Goal: Task Accomplishment & Management: Complete application form

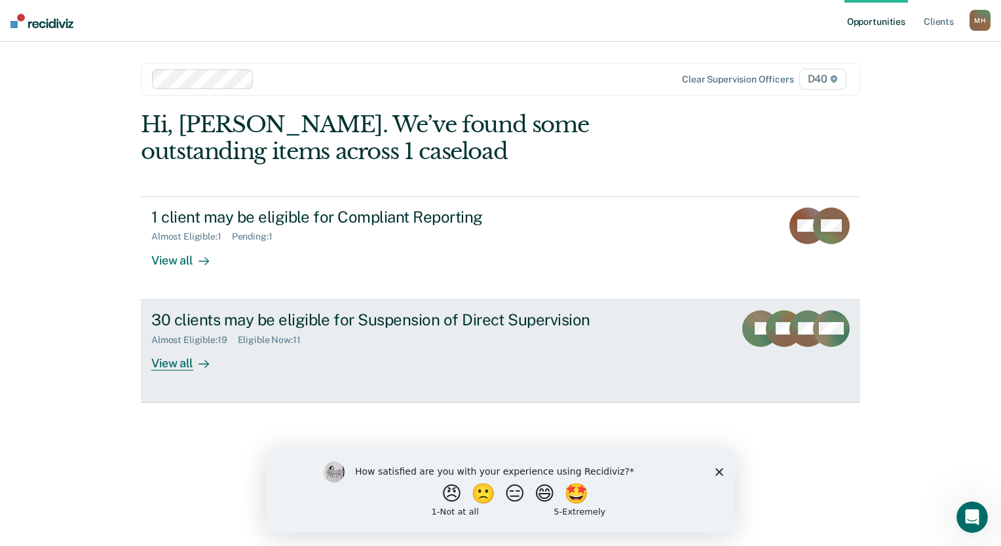
click at [202, 363] on icon at bounding box center [203, 364] width 10 height 10
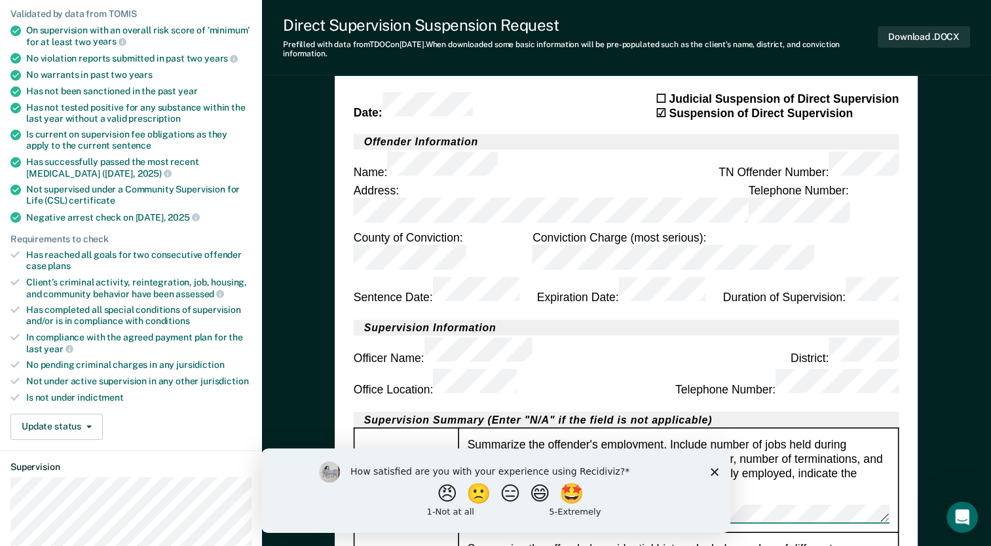
scroll to position [131, 0]
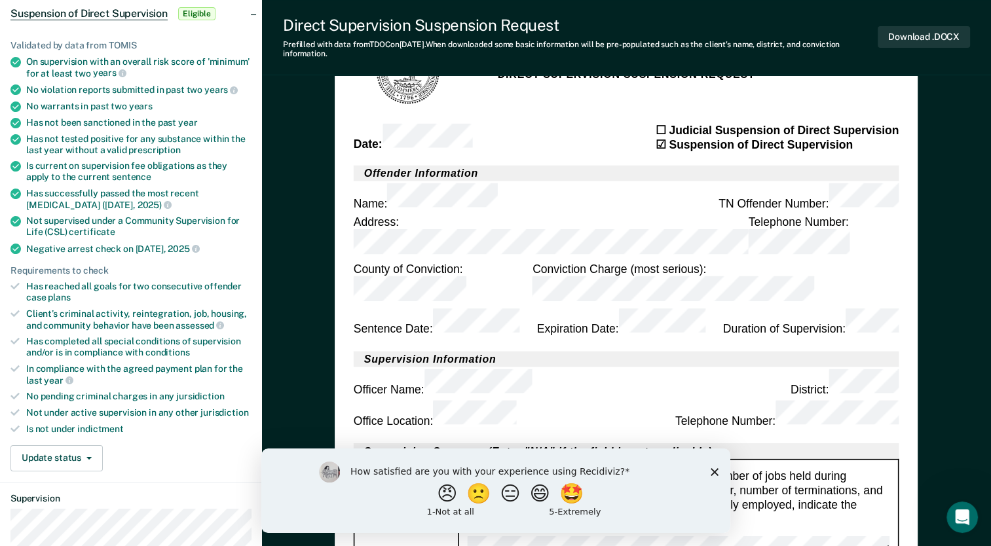
click at [712, 471] on polygon "Close survey" at bounding box center [714, 472] width 8 height 8
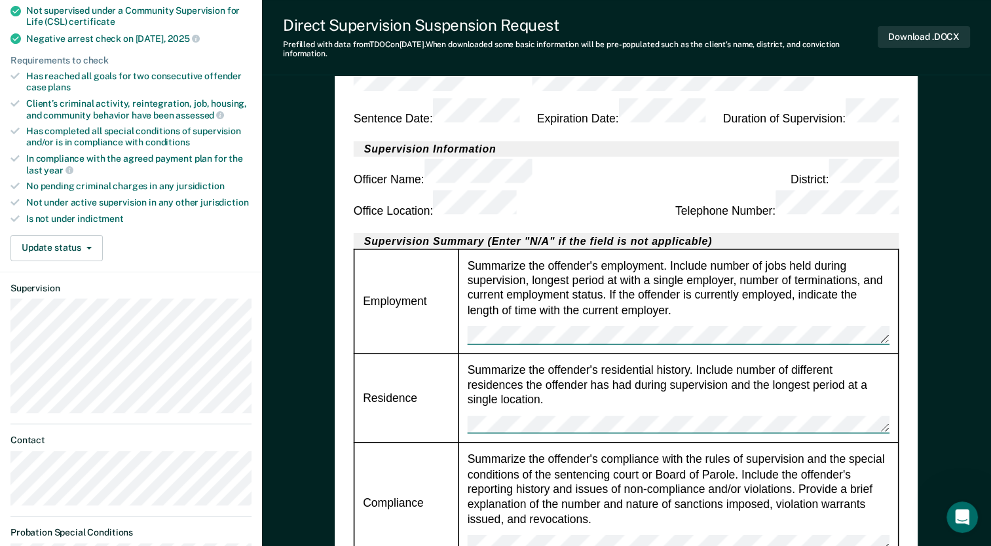
scroll to position [327, 0]
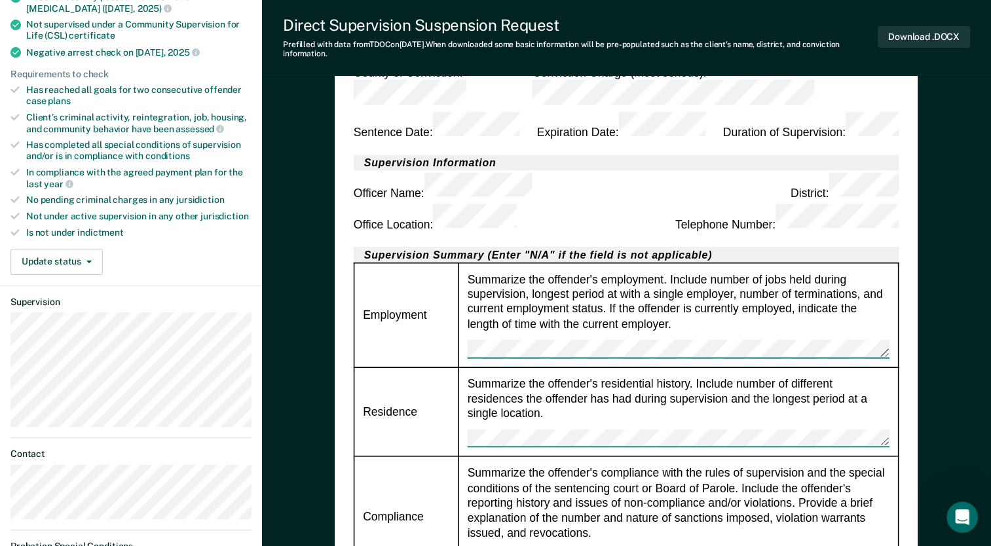
click at [561, 271] on div "Summarize the offender's employment. Include number of jobs held during supervi…" at bounding box center [679, 314] width 422 height 86
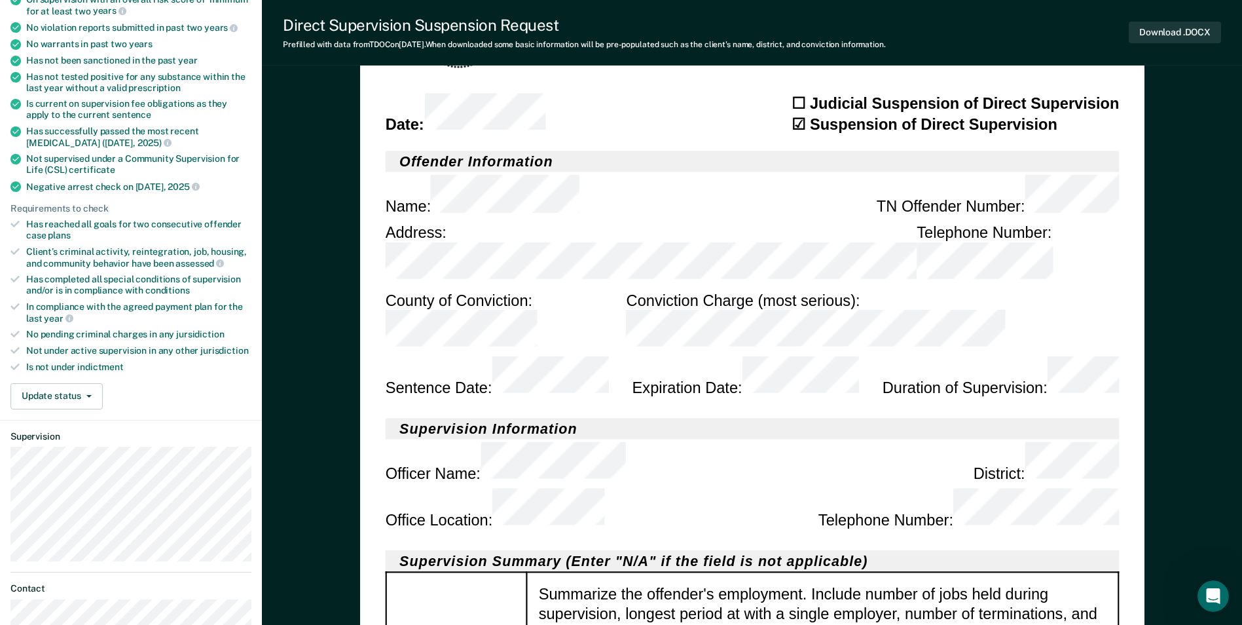
scroll to position [196, 0]
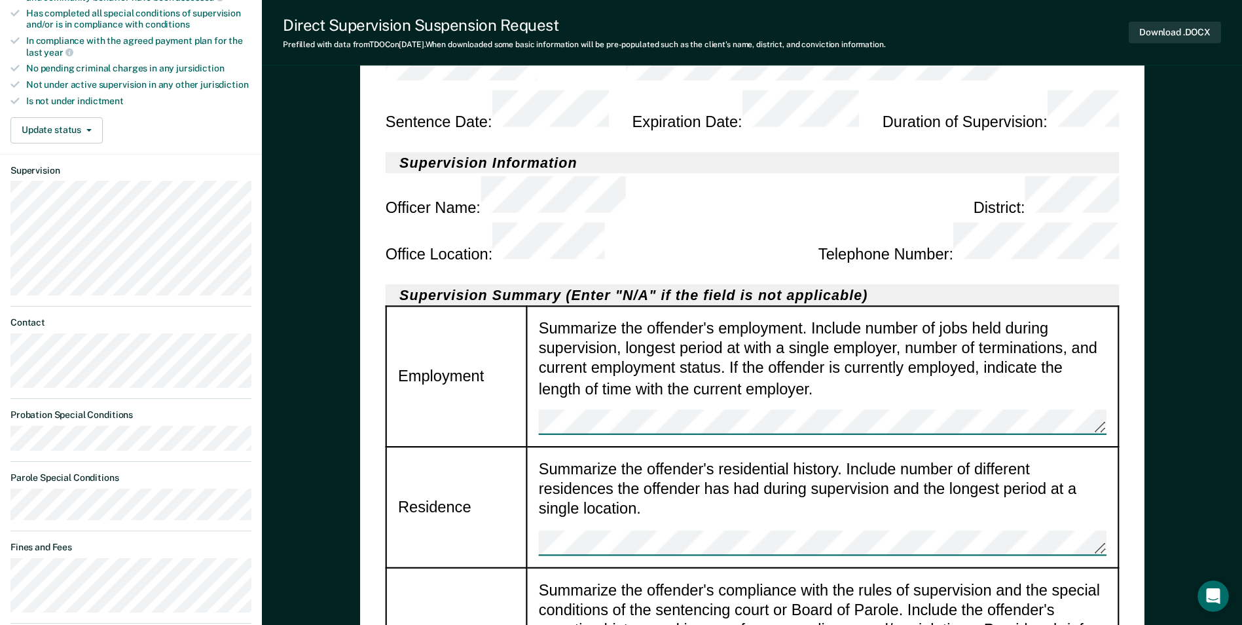
scroll to position [458, 0]
click at [743, 318] on div "Summarize the offender's employment. Include number of jobs held during supervi…" at bounding box center [822, 376] width 568 height 117
click at [811, 318] on div "Summarize the offender's employment. Include number of jobs held during supervi…" at bounding box center [822, 376] width 568 height 117
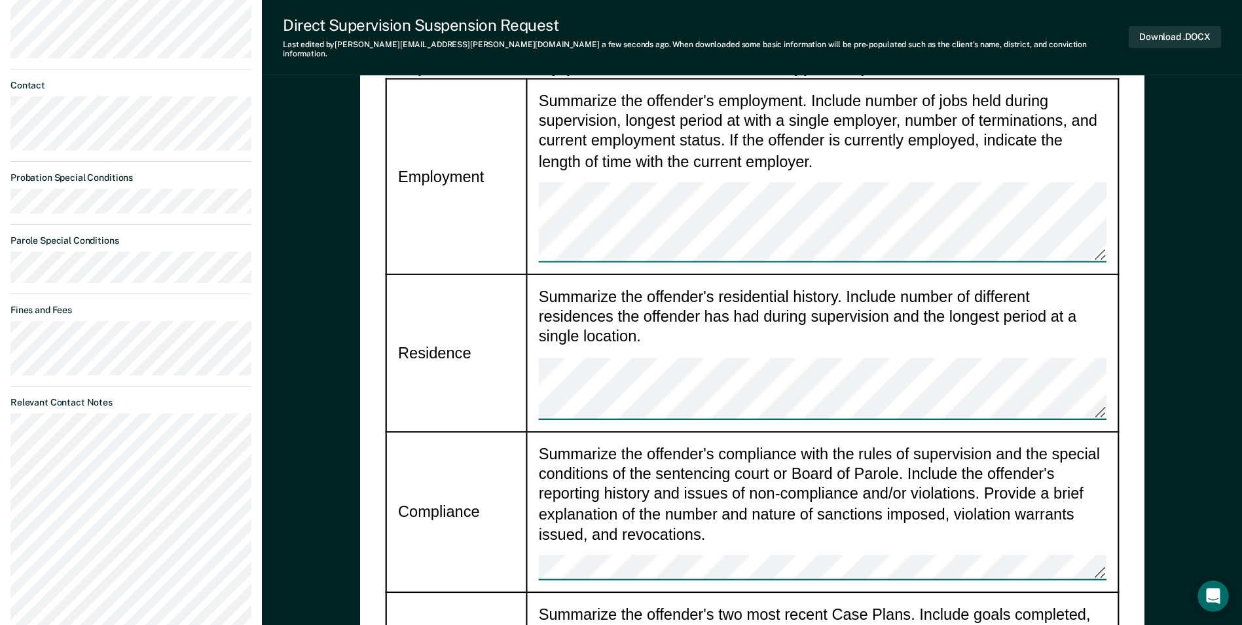
scroll to position [720, 0]
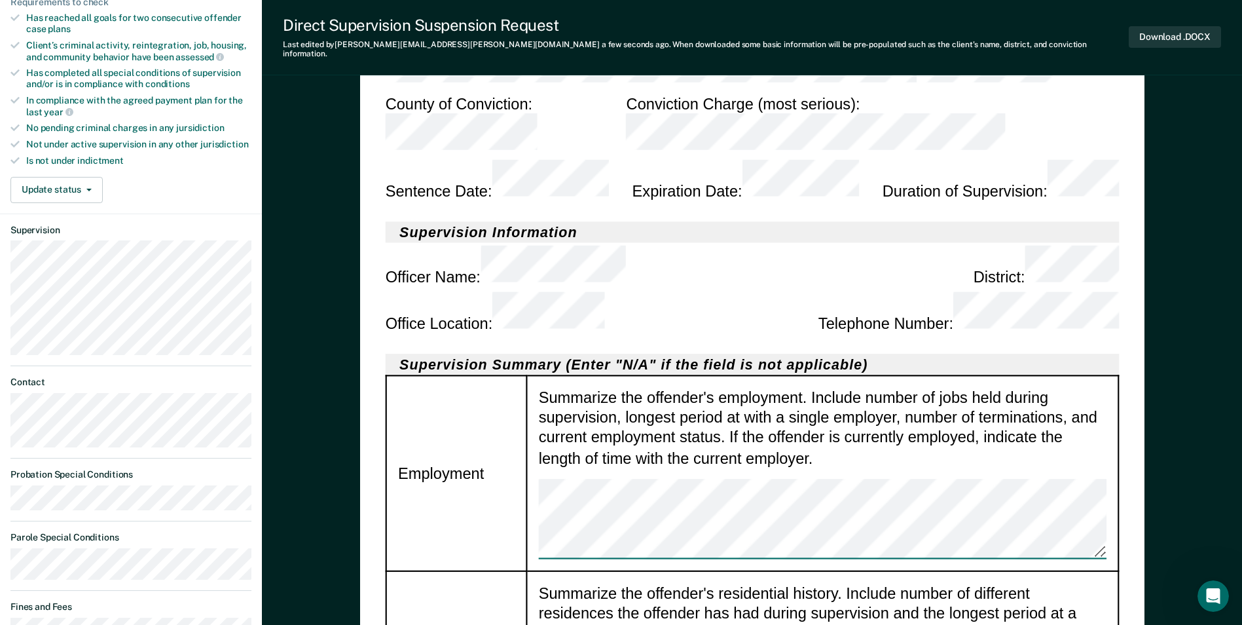
scroll to position [786, 0]
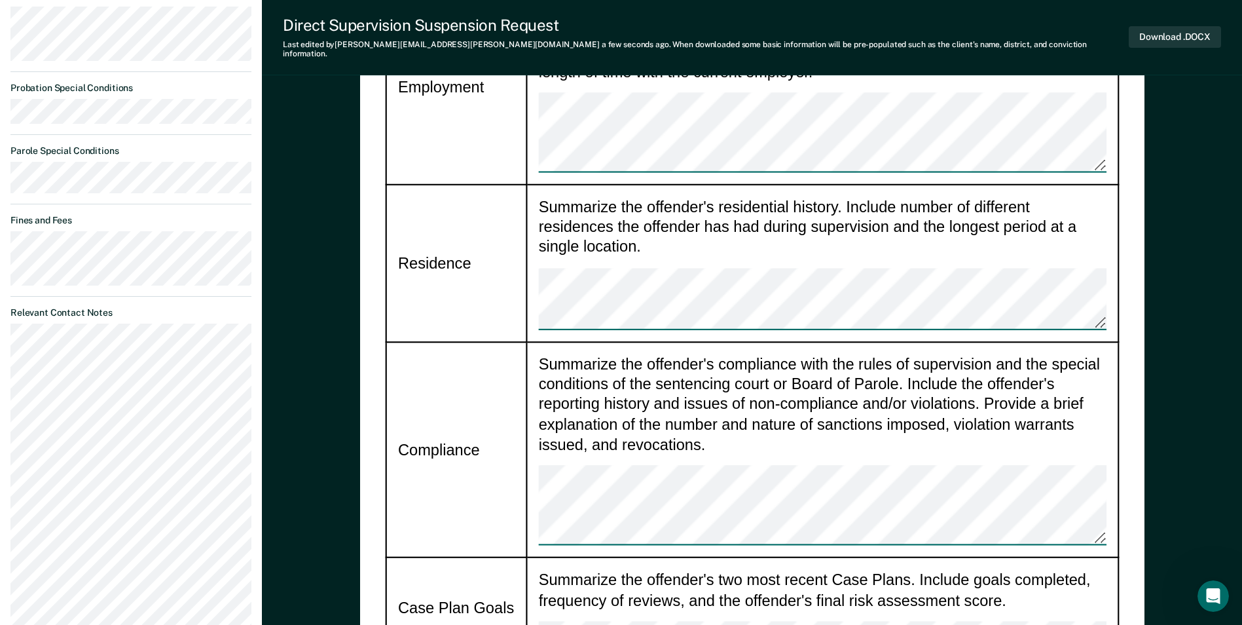
click at [515, 341] on td "Compliance" at bounding box center [456, 449] width 141 height 216
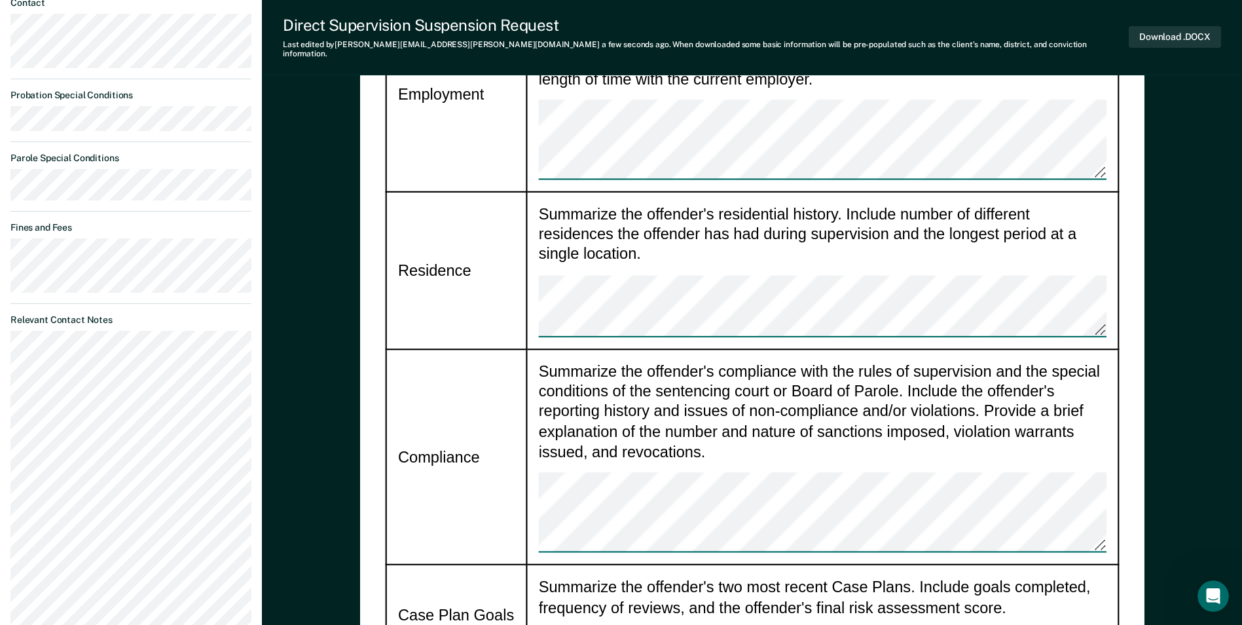
scroll to position [720, 0]
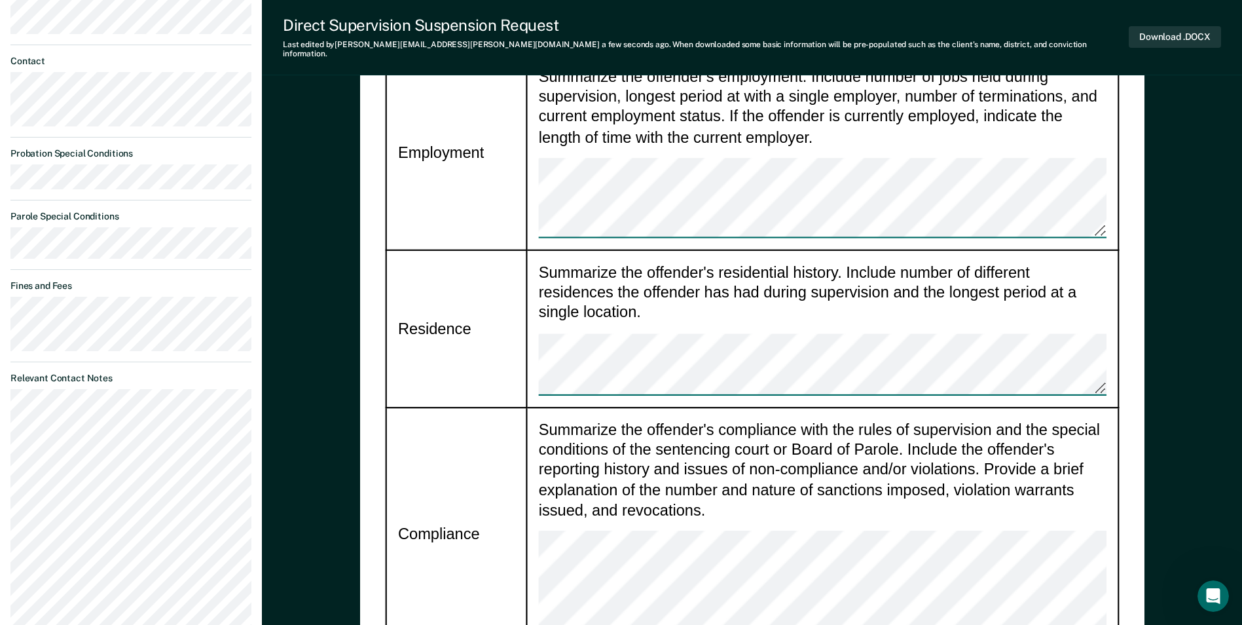
click at [753, 419] on div "Summarize the offender's compliance with the rules of supervision and the speci…" at bounding box center [822, 533] width 568 height 229
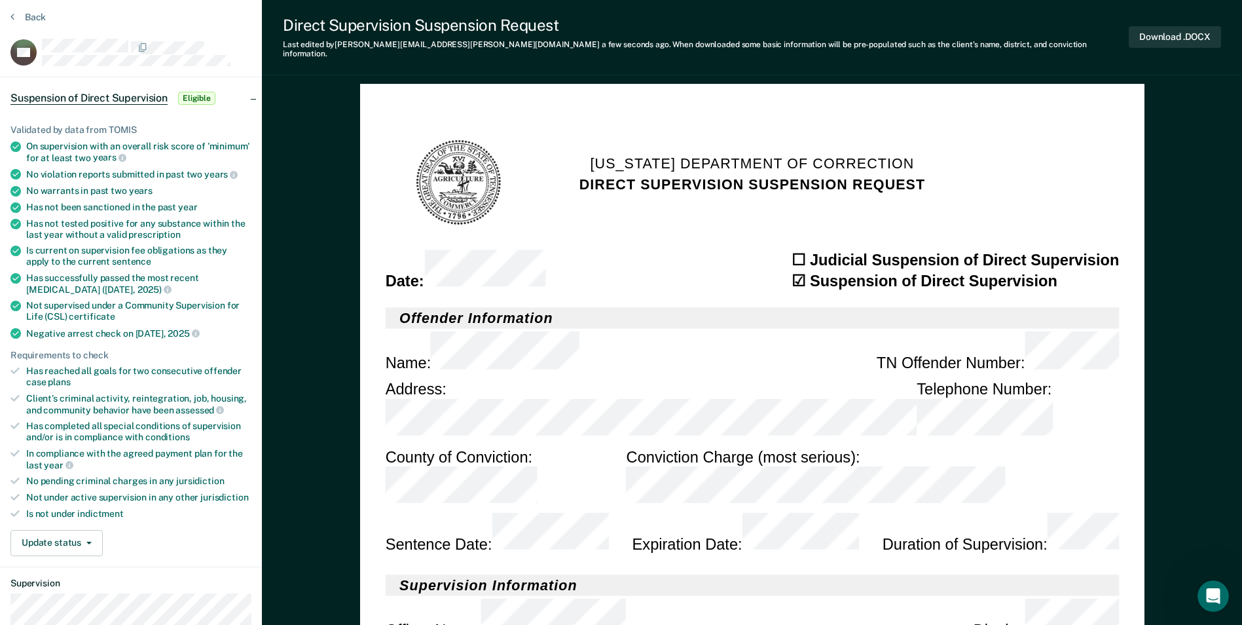
scroll to position [0, 0]
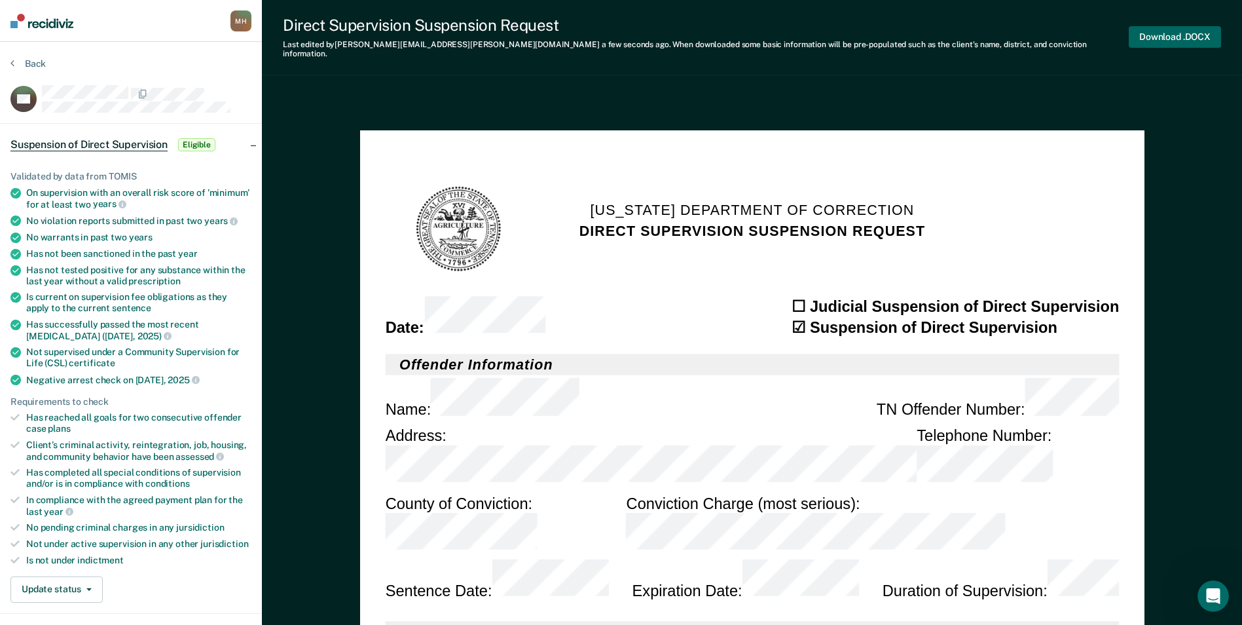
click at [1000, 27] on button "Download .DOCX" at bounding box center [1175, 37] width 92 height 22
type textarea "x"
